Goal: Information Seeking & Learning: Learn about a topic

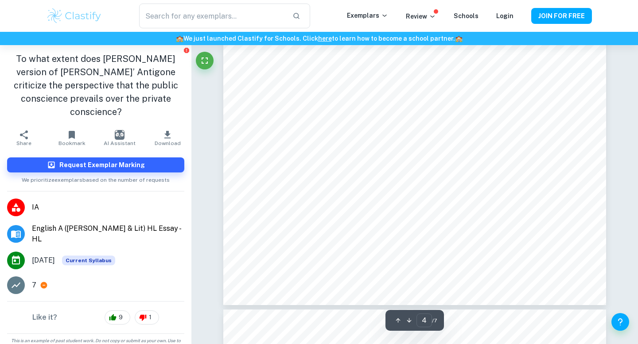
scroll to position [2051, 0]
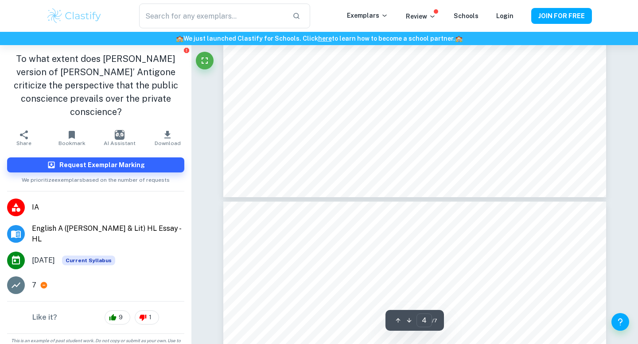
type input "5"
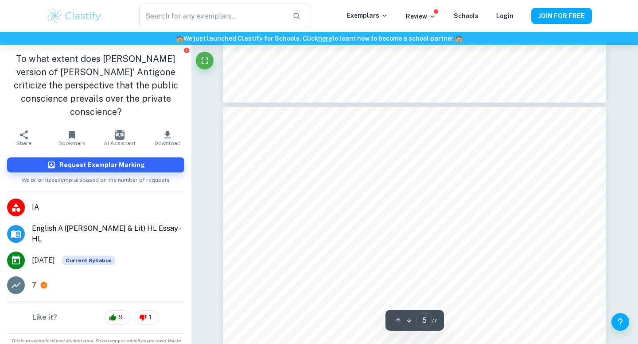
scroll to position [2284, 0]
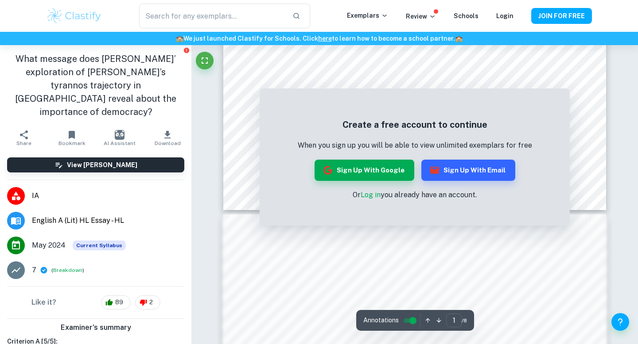
scroll to position [330, 0]
